Goal: Check status: Check status

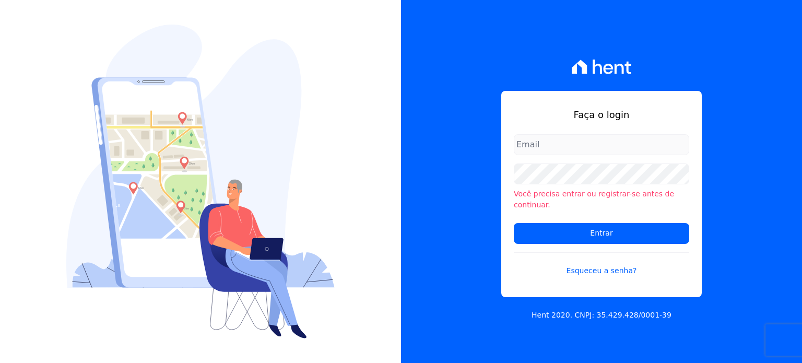
type input "[PERSON_NAME][EMAIL_ADDRESS][PERSON_NAME][DOMAIN_NAME]"
drag, startPoint x: 0, startPoint y: 0, endPoint x: 555, endPoint y: 150, distance: 575.4
click at [555, 146] on input "rodrigo.villalva@grupozarin.com.br" at bounding box center [601, 144] width 175 height 21
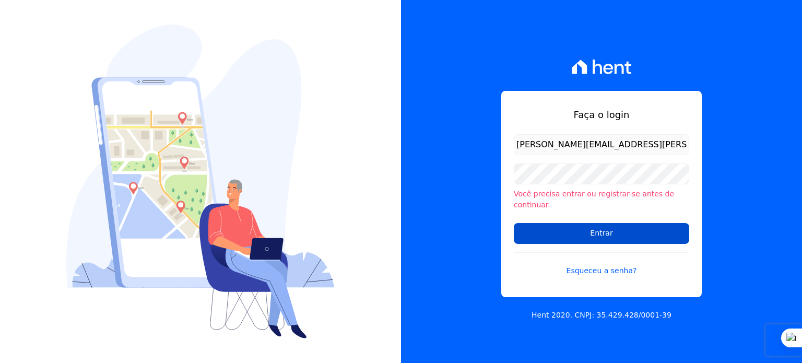
click at [581, 229] on input "Entrar" at bounding box center [601, 233] width 175 height 21
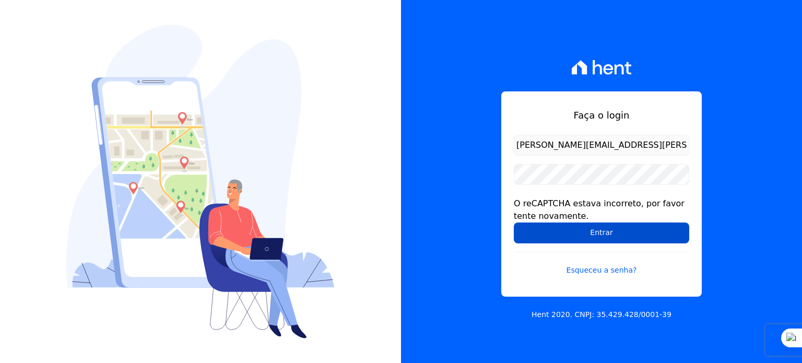
click at [563, 235] on input "Entrar" at bounding box center [601, 232] width 175 height 21
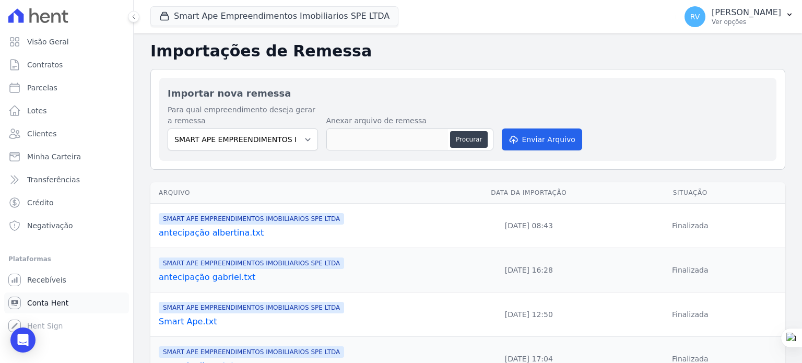
click at [48, 311] on link "Conta Hent" at bounding box center [66, 302] width 125 height 21
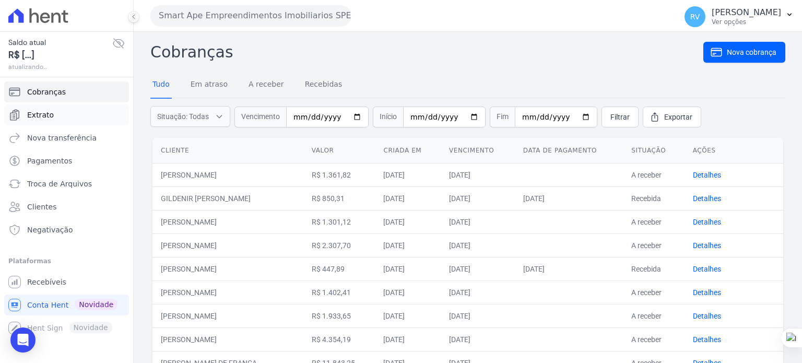
click at [44, 119] on span "Extrato" at bounding box center [40, 115] width 27 height 10
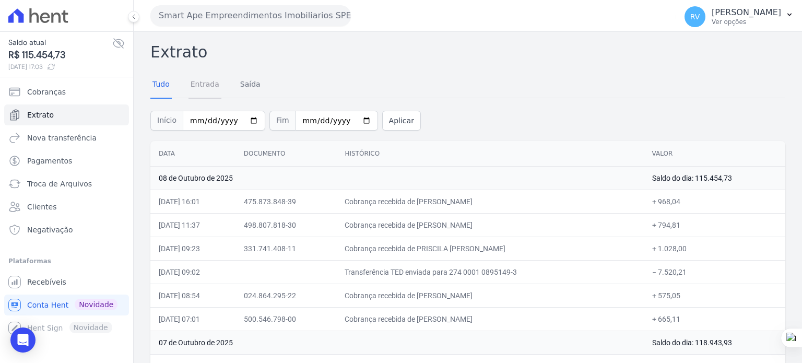
click at [205, 82] on link "Entrada" at bounding box center [204, 85] width 33 height 27
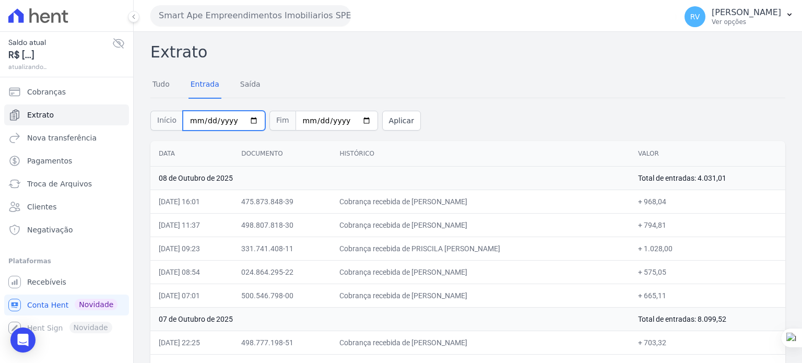
click at [246, 121] on input "2025-10-01" at bounding box center [224, 121] width 82 height 20
type input "2025-10-08"
click at [352, 119] on input "2025-10-08" at bounding box center [337, 121] width 82 height 20
click at [387, 120] on button "Aplicar" at bounding box center [401, 121] width 39 height 20
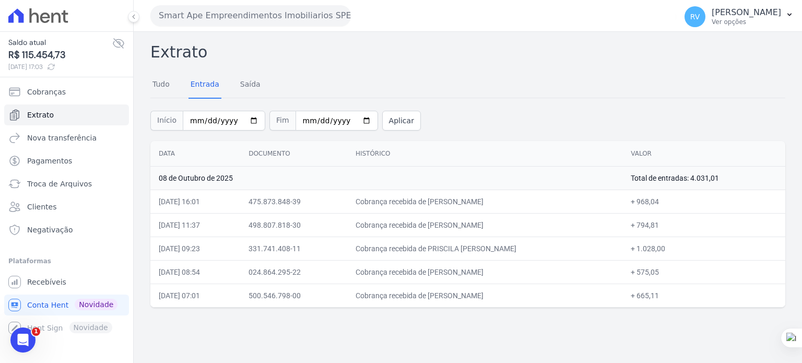
drag, startPoint x: 430, startPoint y: 246, endPoint x: 684, endPoint y: 246, distance: 253.7
click at [684, 246] on tr "08/10/2025, 09:23 331.741.408-11 Cobrança recebida de PRISCILA RICARDO PEREIRA …" at bounding box center [467, 248] width 635 height 23
click at [468, 110] on div "Início 2025-10-08 Fim 2025-10-08 Aplicar" at bounding box center [467, 119] width 635 height 43
click at [245, 123] on input "[DATE]" at bounding box center [224, 121] width 82 height 20
type input "2025-10-07"
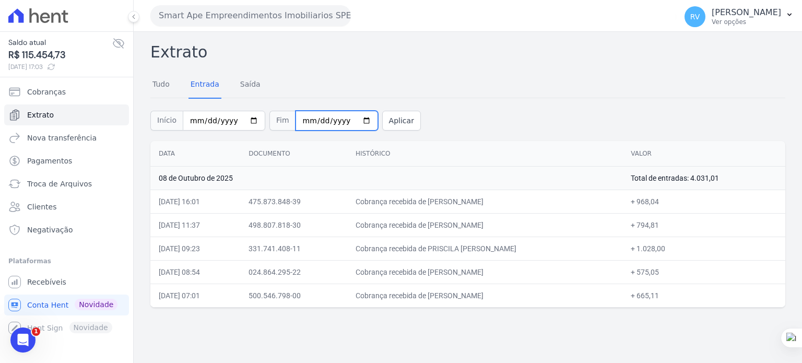
click at [351, 121] on input "2025-10-08" at bounding box center [337, 121] width 82 height 20
type input "[DATE]"
click at [382, 113] on button "Aplicar" at bounding box center [401, 121] width 39 height 20
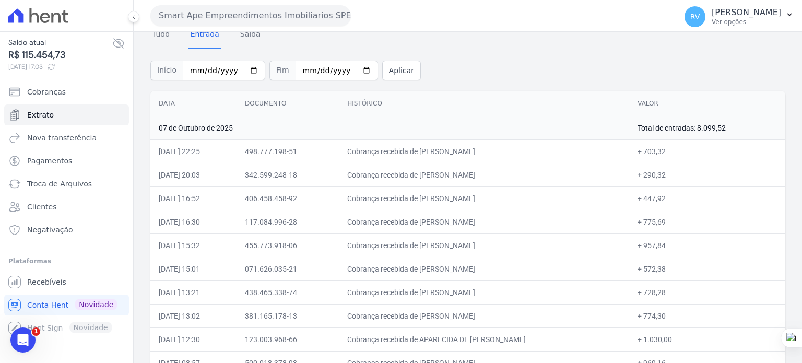
scroll to position [91, 0]
